Goal: Task Accomplishment & Management: Use online tool/utility

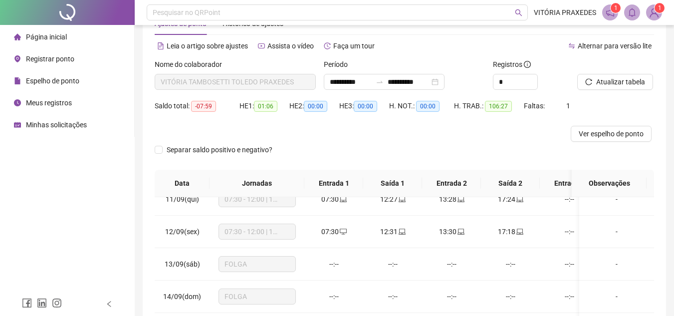
scroll to position [32, 0]
click at [632, 82] on span "Atualizar tabela" at bounding box center [620, 82] width 49 height 11
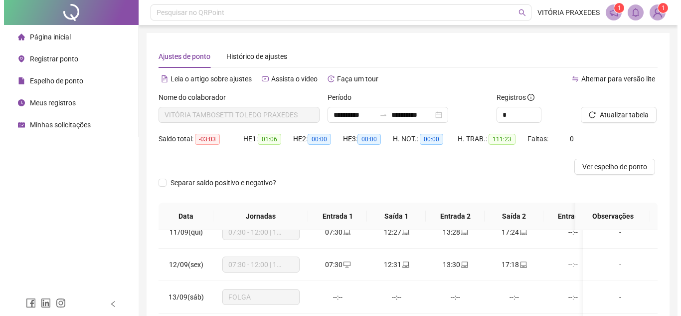
scroll to position [182, 0]
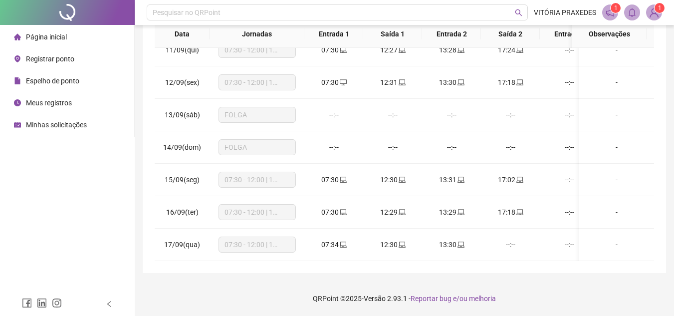
click at [73, 55] on span "Registrar ponto" at bounding box center [50, 59] width 48 height 8
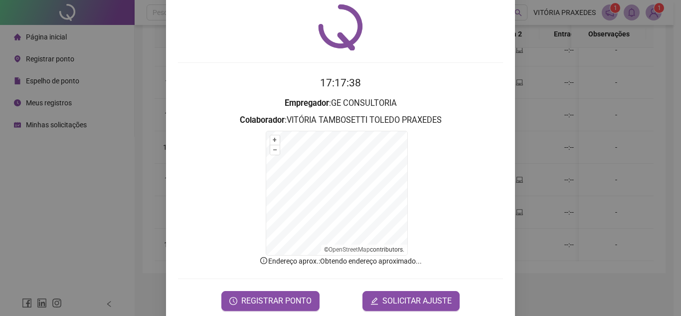
scroll to position [49, 0]
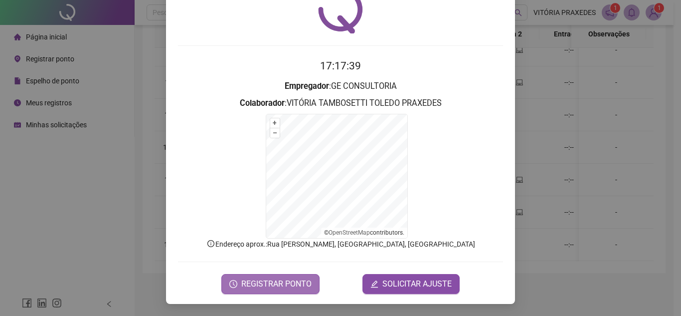
click at [295, 285] on span "REGISTRAR PONTO" at bounding box center [276, 284] width 70 height 12
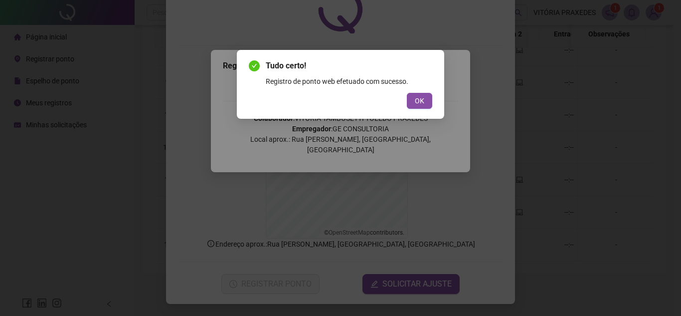
click at [420, 99] on span "OK" at bounding box center [419, 100] width 9 height 11
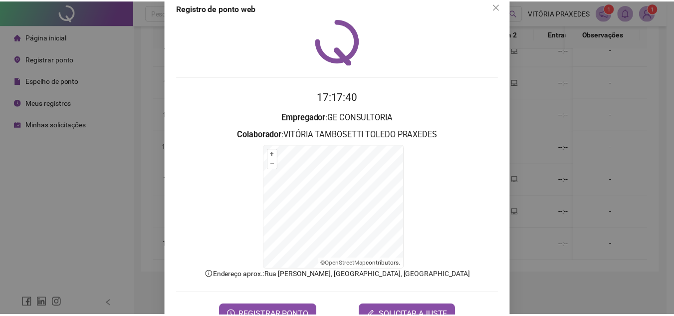
scroll to position [0, 0]
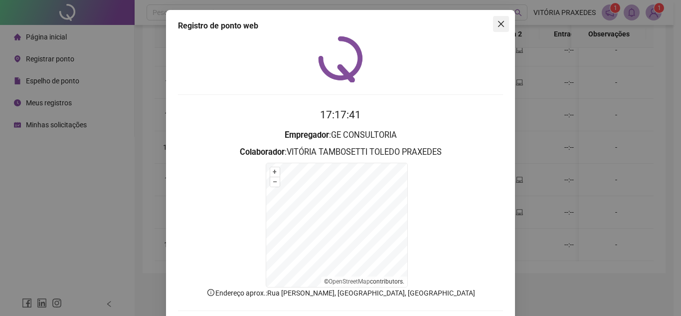
click at [498, 24] on icon "close" at bounding box center [501, 24] width 6 height 6
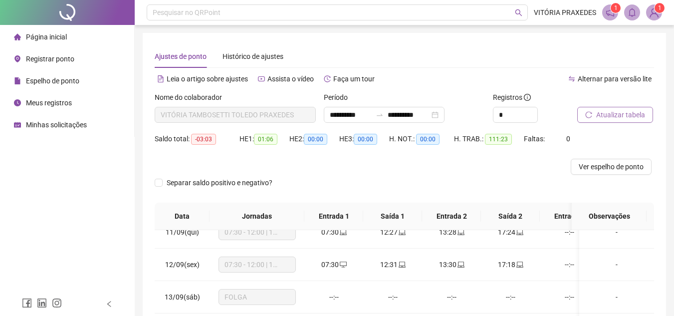
click at [617, 117] on span "Atualizar tabela" at bounding box center [620, 114] width 49 height 11
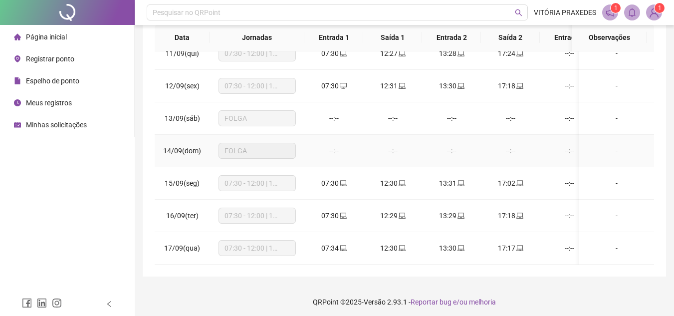
scroll to position [182, 0]
